Goal: Browse casually: Explore the website without a specific task or goal

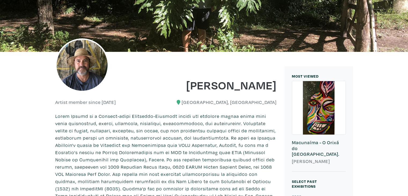
scroll to position [80, 0]
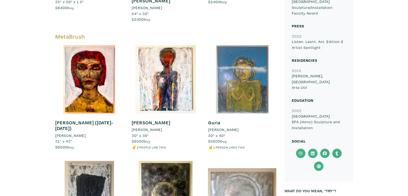
scroll to position [376, 0]
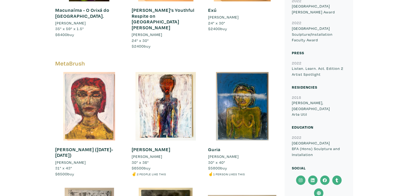
click at [84, 81] on div at bounding box center [89, 106] width 68 height 68
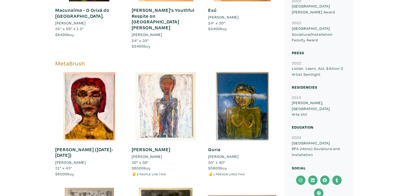
click at [171, 118] on div at bounding box center [165, 106] width 68 height 68
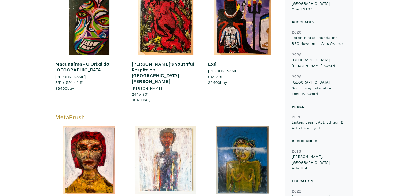
scroll to position [295, 0]
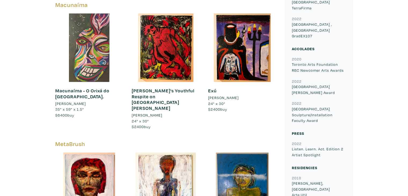
click at [106, 67] on div at bounding box center [89, 47] width 68 height 68
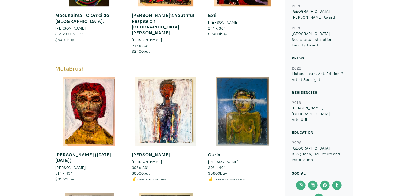
scroll to position [376, 0]
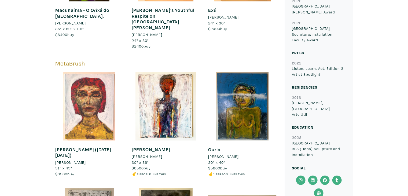
click at [68, 97] on div at bounding box center [89, 106] width 68 height 68
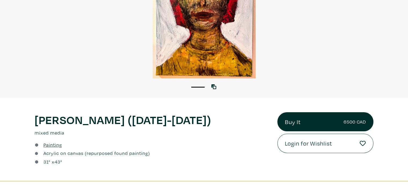
scroll to position [107, 0]
